Goal: Use online tool/utility: Utilize a website feature to perform a specific function

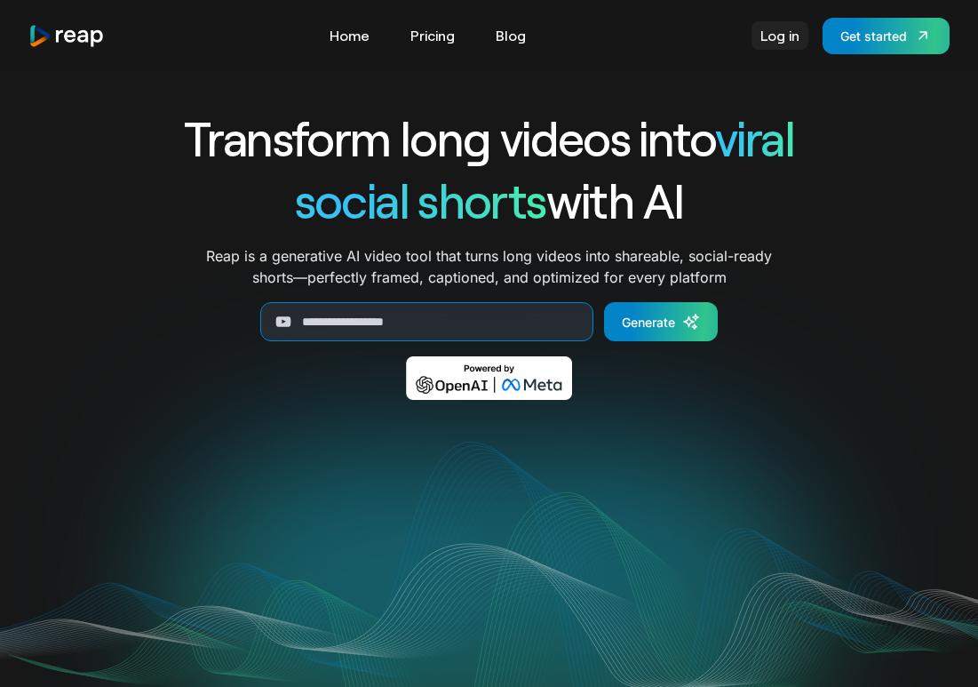
click at [794, 23] on link "Log in" at bounding box center [780, 35] width 57 height 28
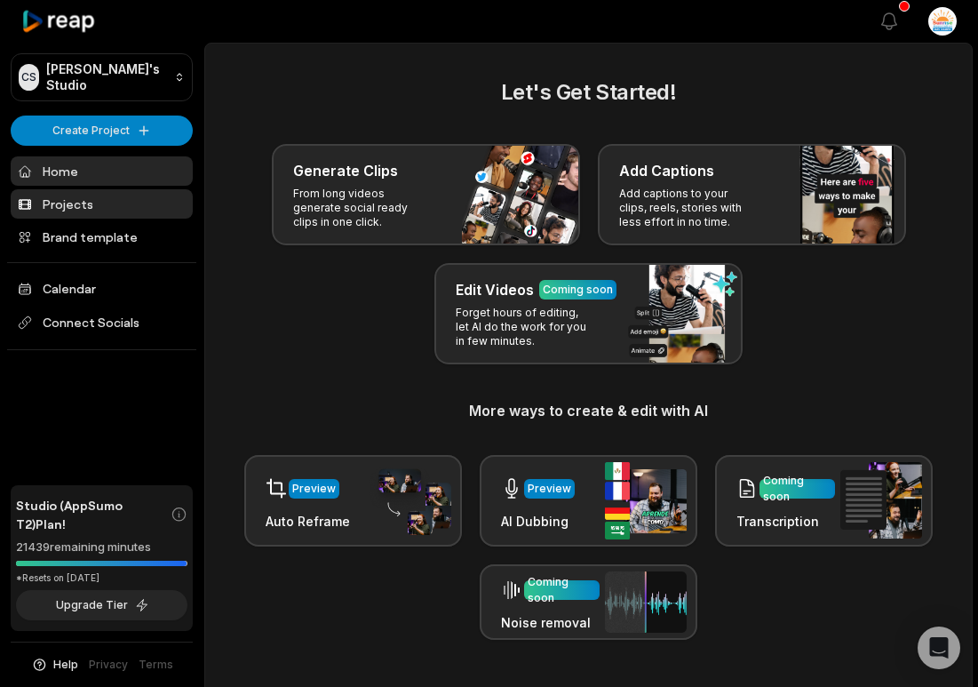
click at [134, 196] on link "Projects" at bounding box center [102, 203] width 182 height 29
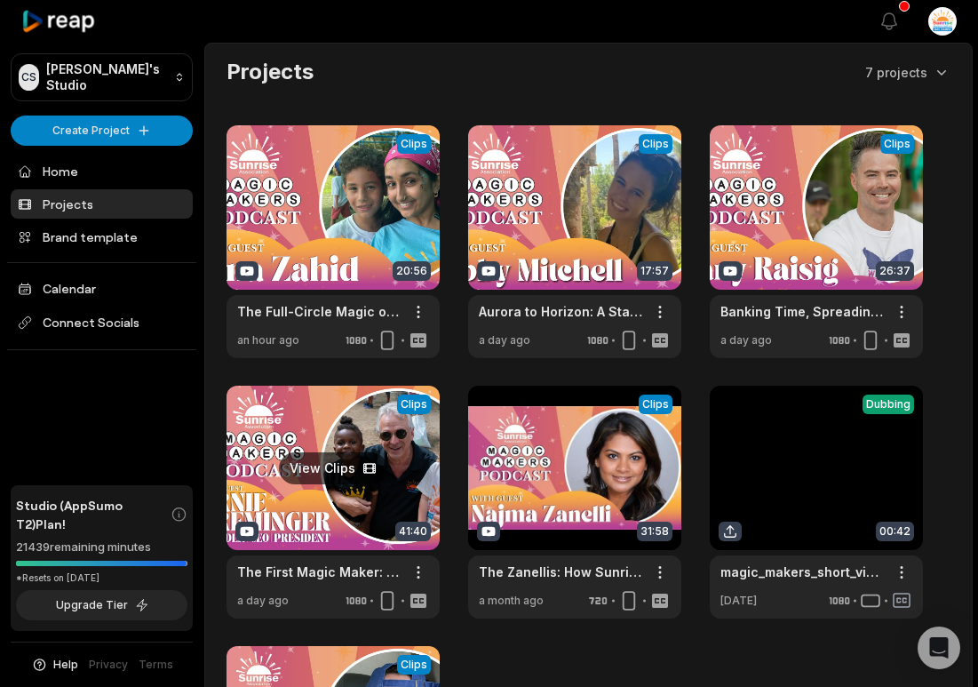
click at [296, 504] on link at bounding box center [333, 502] width 213 height 233
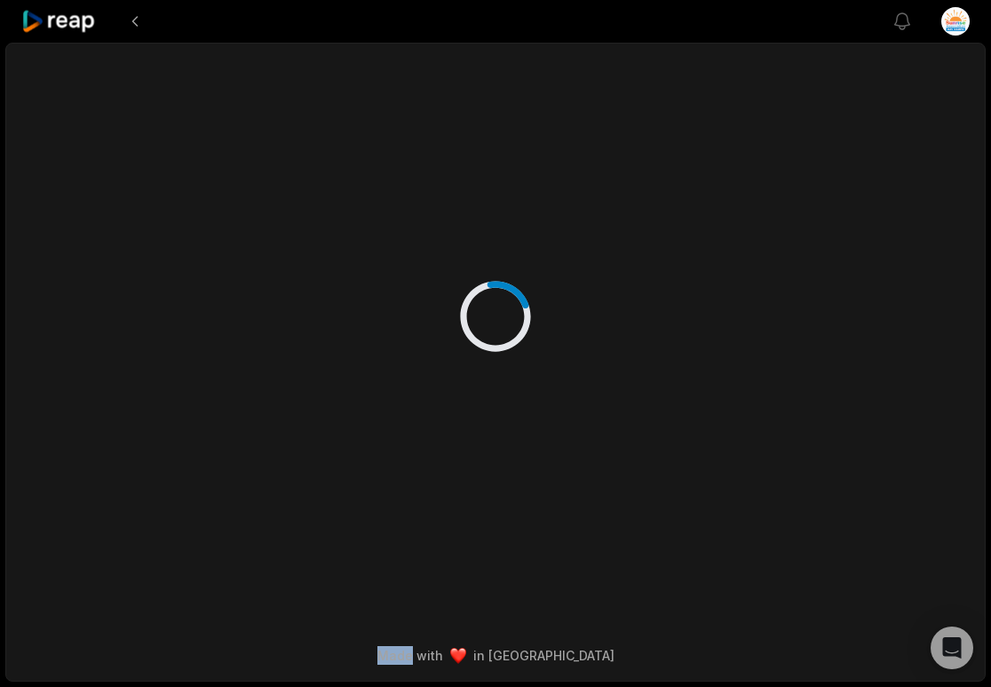
click at [296, 504] on div at bounding box center [496, 298] width 860 height 509
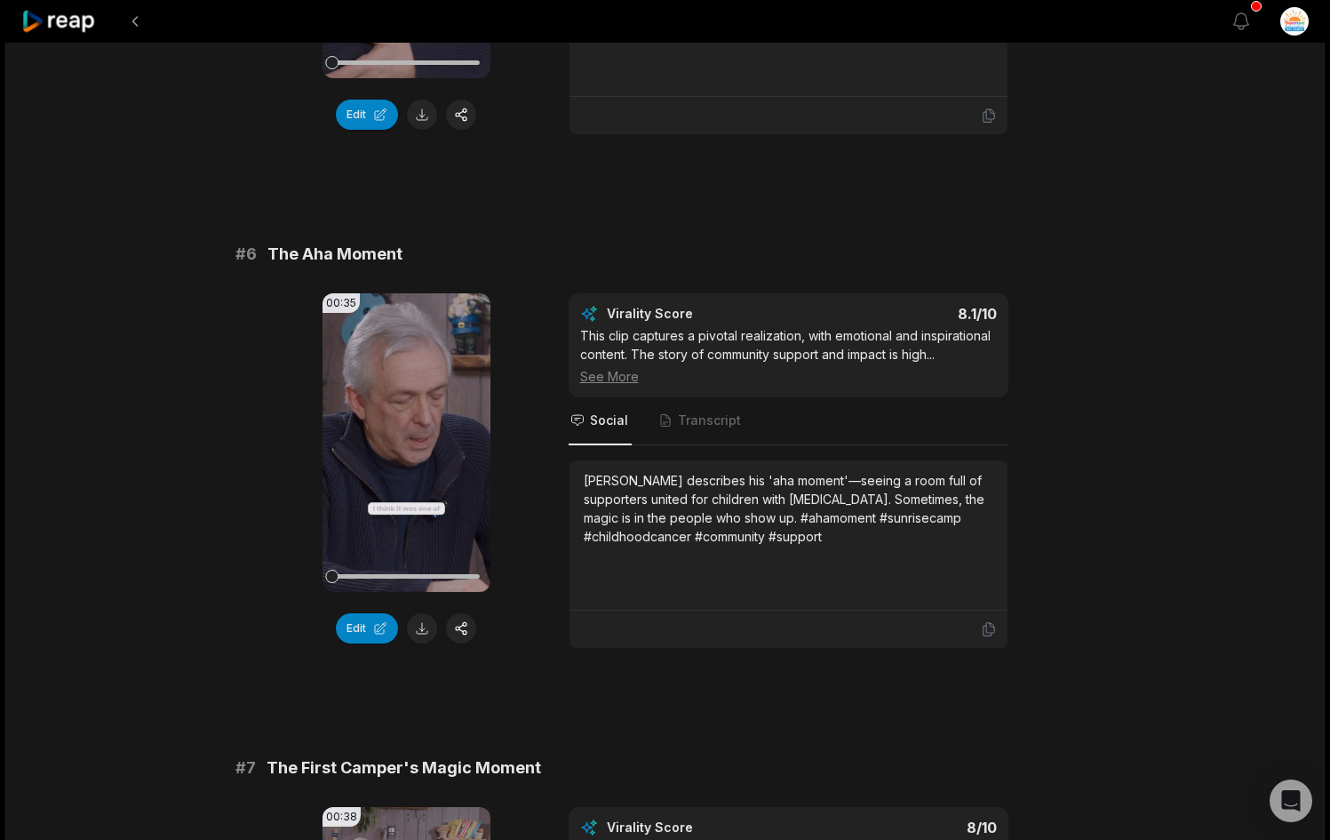
scroll to position [2563, 0]
click at [355, 633] on button "Edit" at bounding box center [367, 629] width 62 height 30
